Goal: Find specific page/section: Find specific page/section

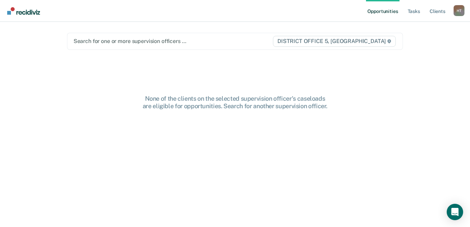
click at [201, 43] on div at bounding box center [173, 41] width 199 height 8
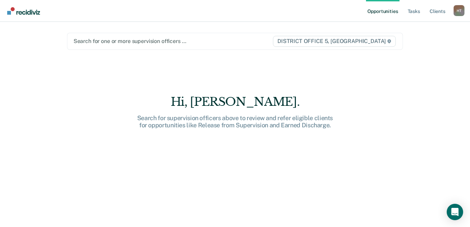
click at [117, 41] on div at bounding box center [173, 41] width 199 height 8
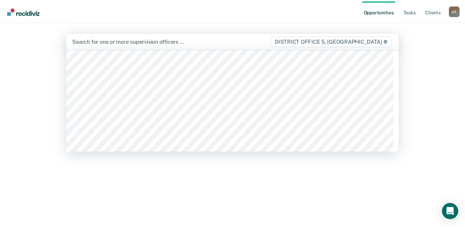
scroll to position [103, 0]
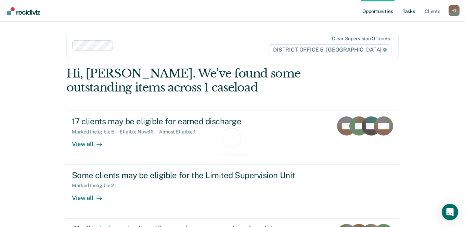
click at [414, 14] on link "Tasks" at bounding box center [408, 11] width 15 height 22
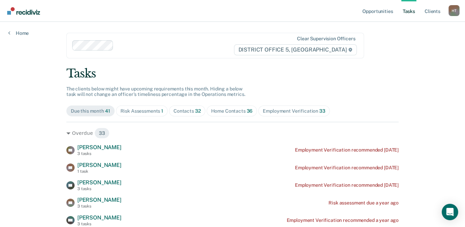
click at [184, 111] on div "Contacts 32" at bounding box center [186, 111] width 27 height 6
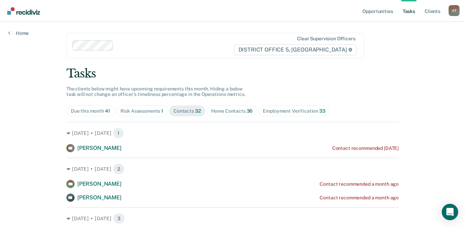
click at [222, 110] on div "Home Contacts 36" at bounding box center [232, 111] width 42 height 6
click at [181, 109] on div "Contacts 32" at bounding box center [186, 111] width 27 height 6
